Goal: Task Accomplishment & Management: Complete application form

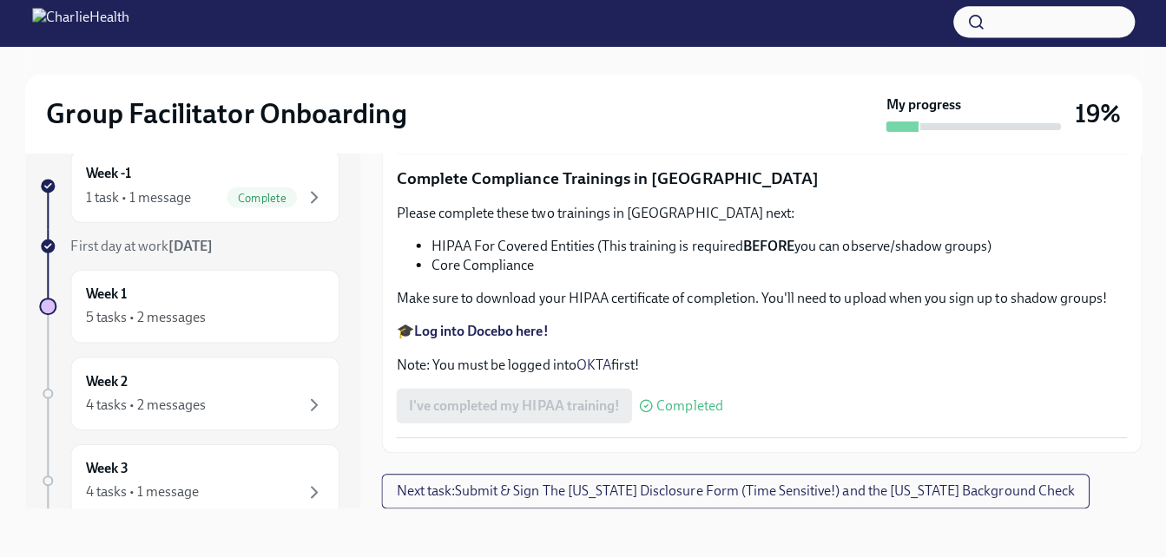
scroll to position [3996, 0]
click at [681, 132] on span "Upload [US_STATE] Mandated Reporter Certificate" at bounding box center [570, 123] width 323 height 17
click at [0, 0] on input "Upload [US_STATE] Mandated Reporter Certificate" at bounding box center [0, 0] width 0 height 0
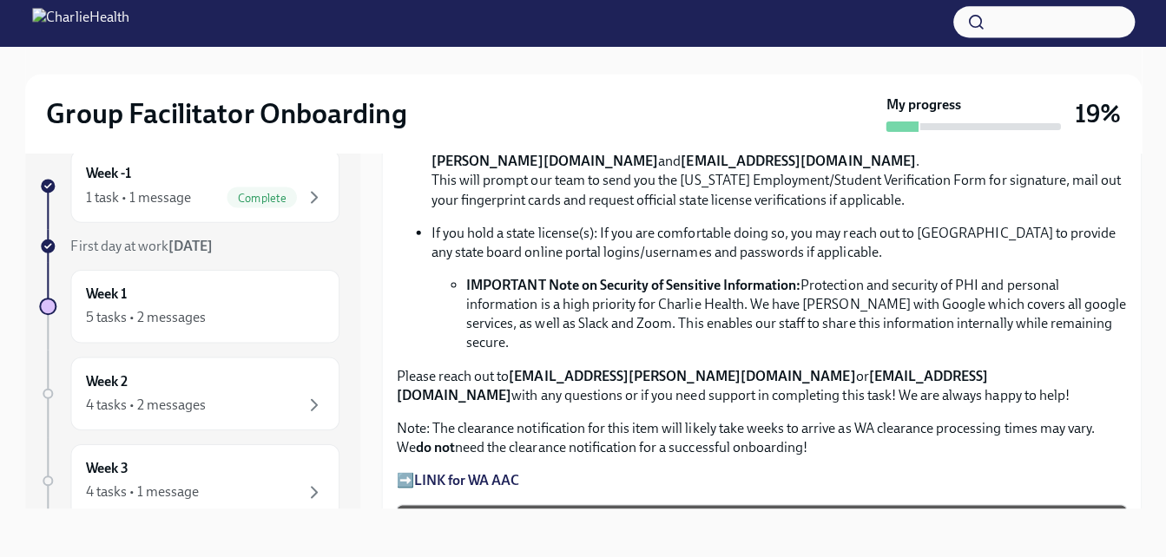
scroll to position [127, 0]
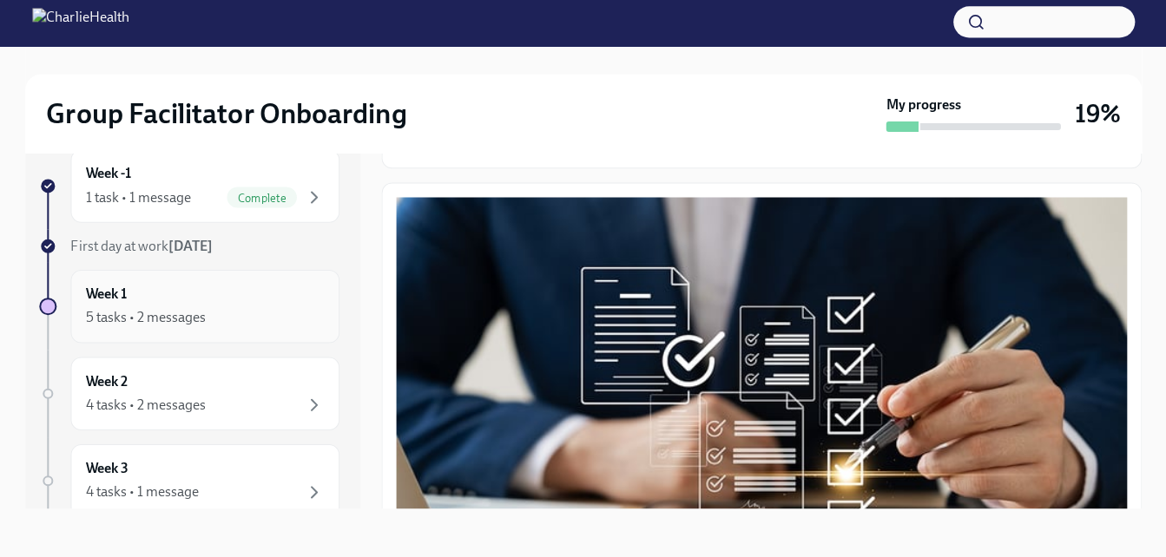
click at [170, 283] on div "Week 1 5 tasks • 2 messages" at bounding box center [206, 307] width 267 height 73
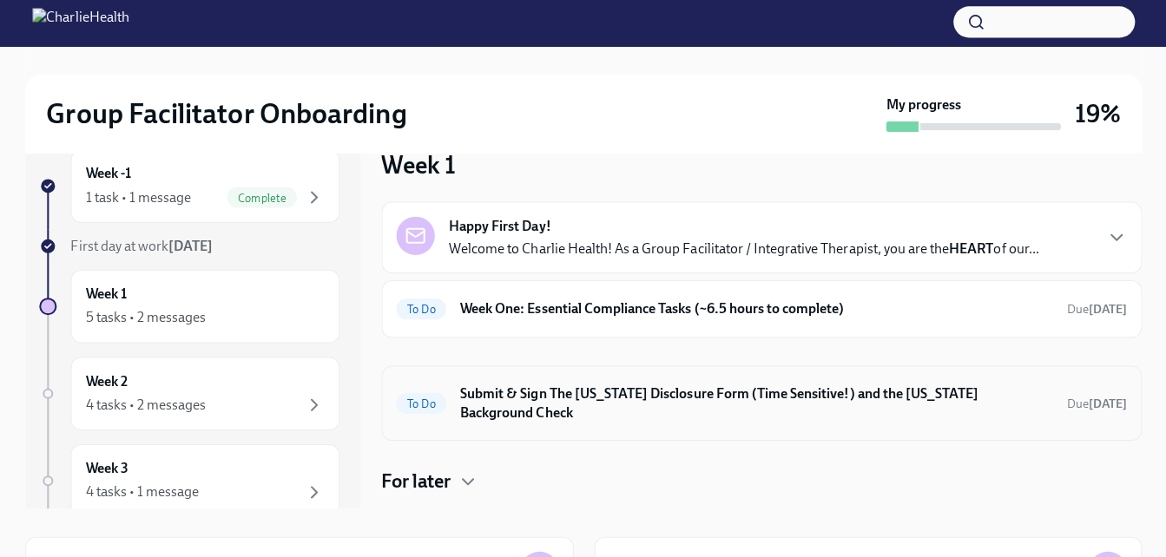
click at [851, 406] on h6 "Submit & Sign The [US_STATE] Disclosure Form (Time Sensitive!) and the [US_STAT…" at bounding box center [754, 403] width 589 height 38
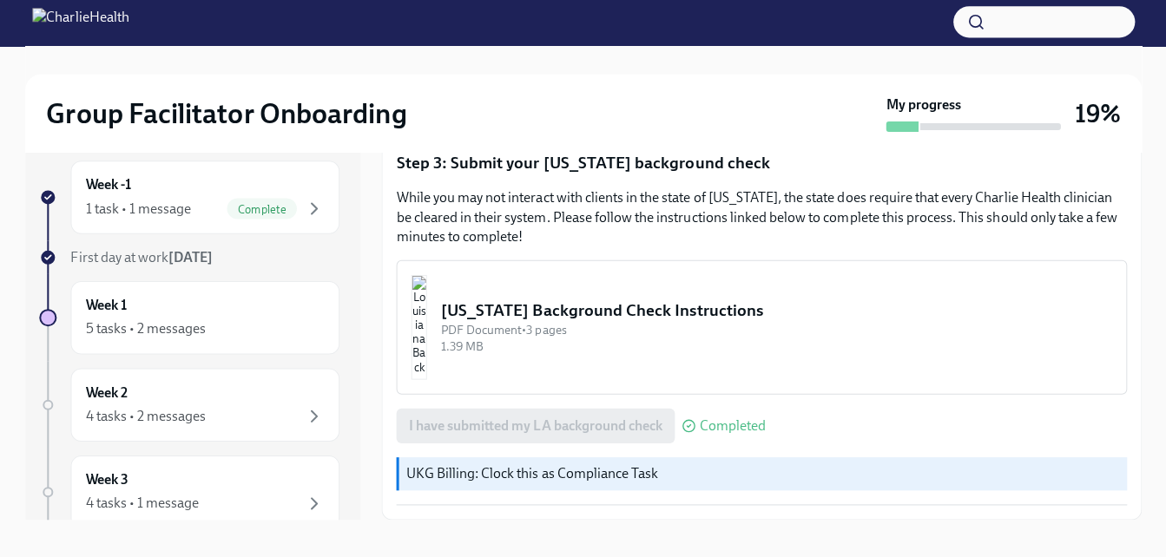
scroll to position [31, 0]
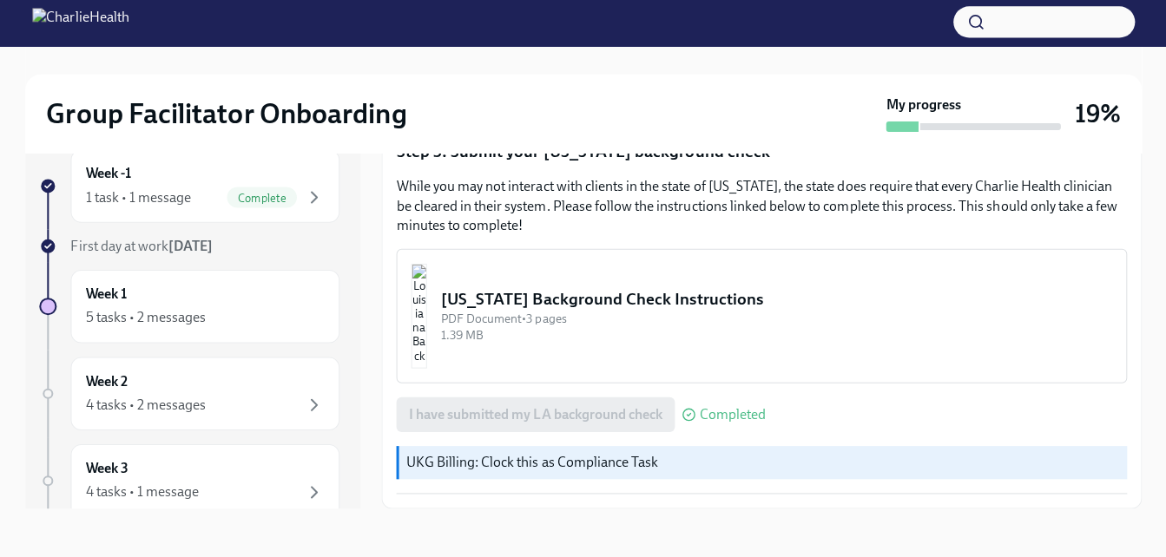
click at [134, 320] on div "5 tasks • 2 messages" at bounding box center [148, 318] width 120 height 19
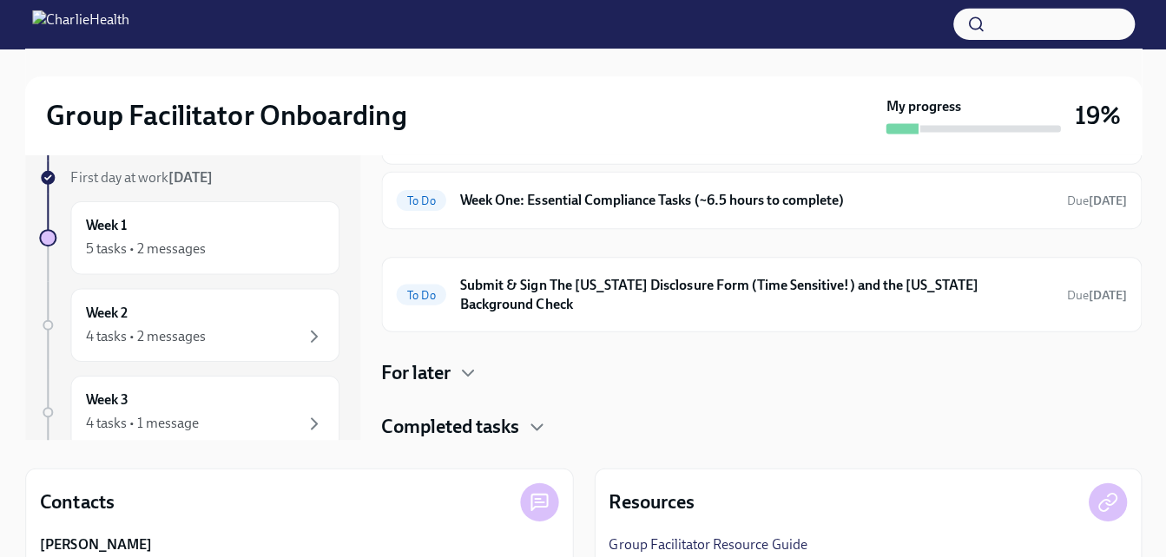
scroll to position [91, 0]
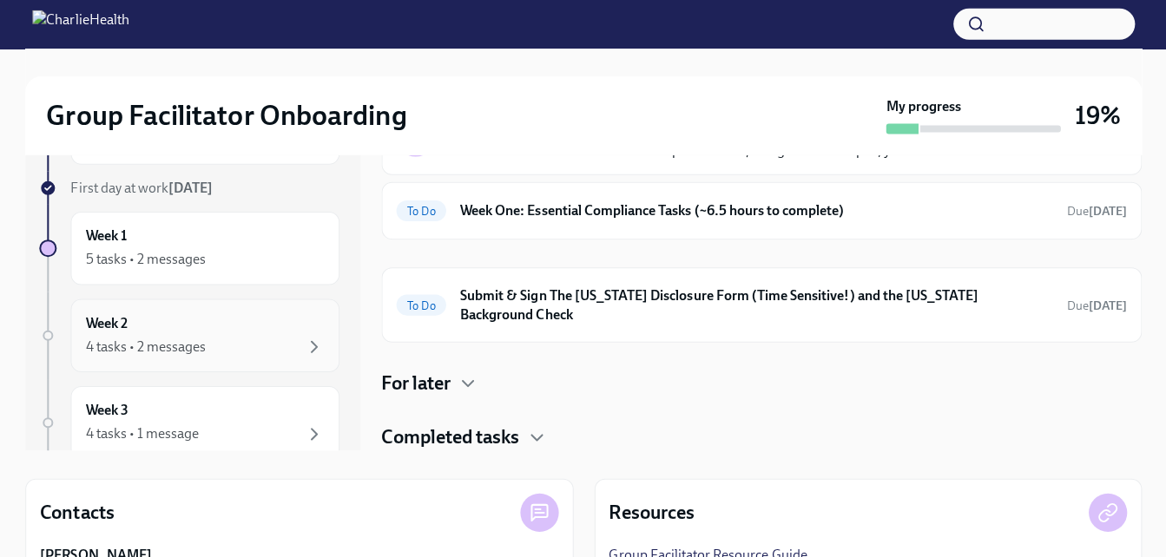
click at [113, 354] on div "4 tasks • 2 messages" at bounding box center [148, 345] width 120 height 19
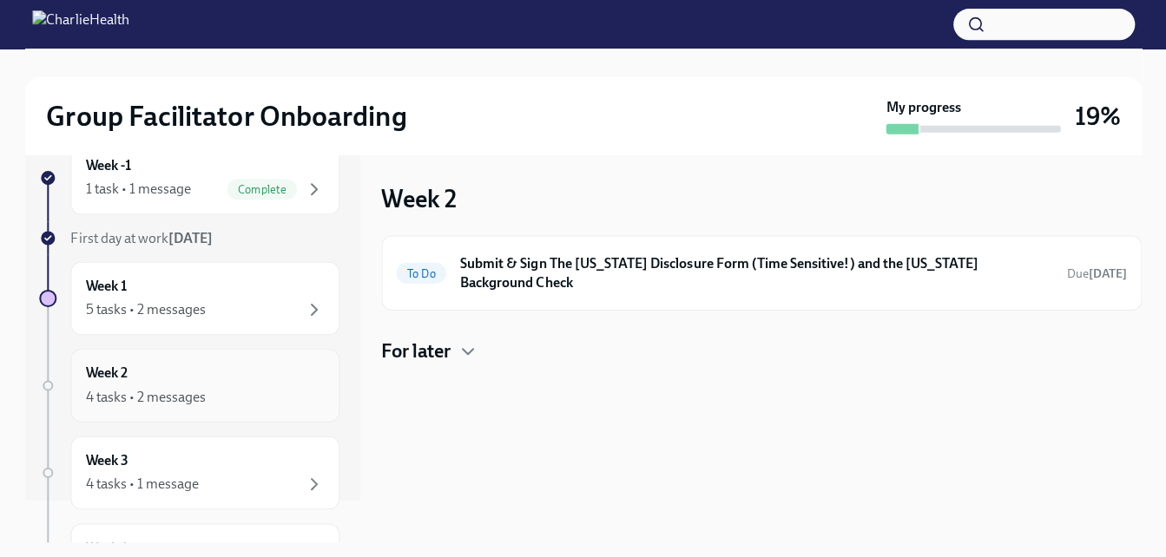
scroll to position [43, 0]
click at [108, 473] on div "4 tasks • 1 message" at bounding box center [144, 479] width 113 height 19
